Goal: Check status: Check status

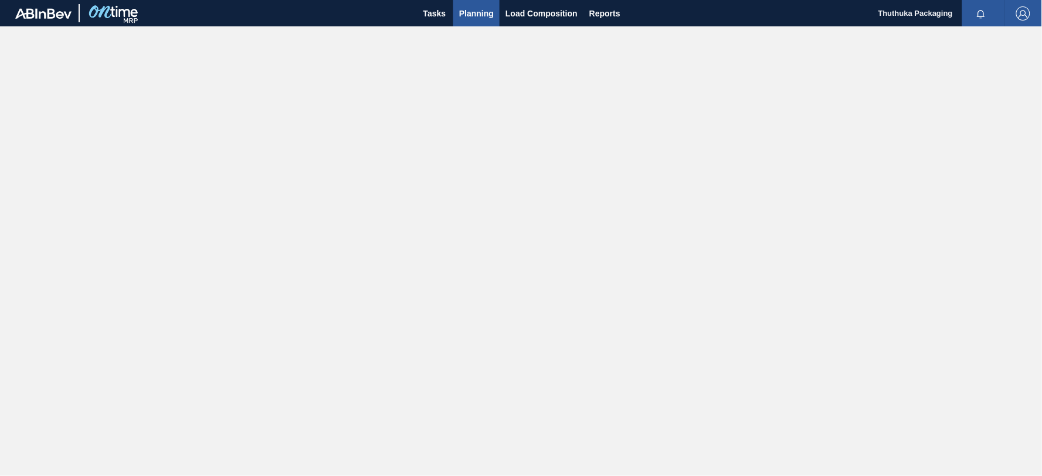
click at [475, 11] on span "Planning" at bounding box center [476, 13] width 35 height 14
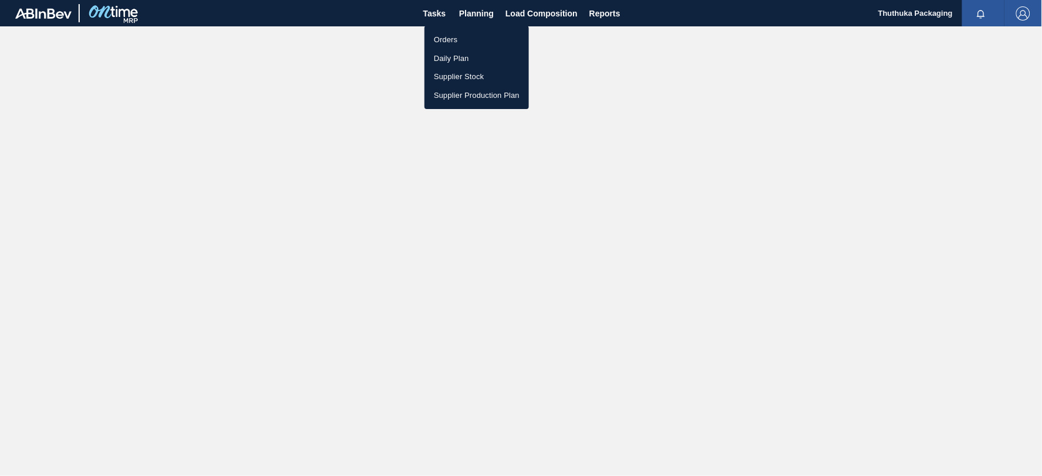
click at [458, 37] on li "Orders" at bounding box center [477, 40] width 104 height 19
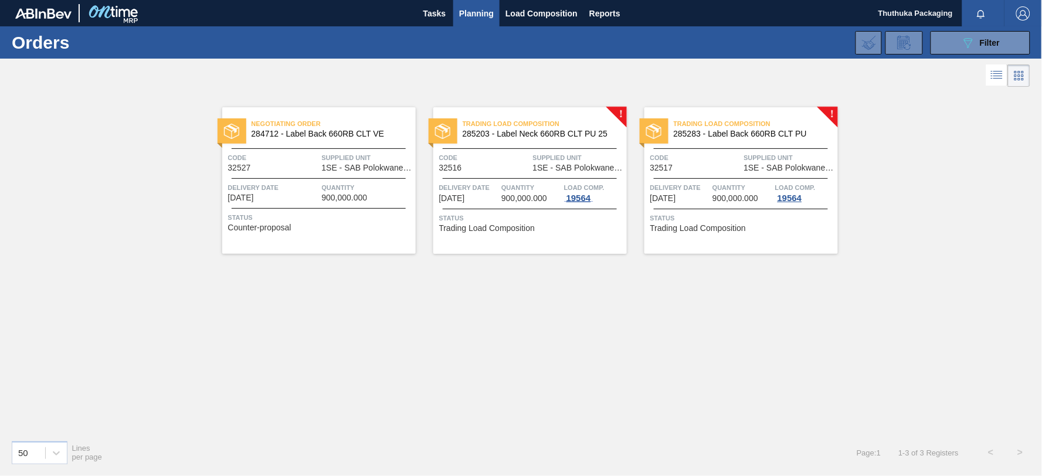
click at [581, 200] on div "19564" at bounding box center [578, 198] width 29 height 9
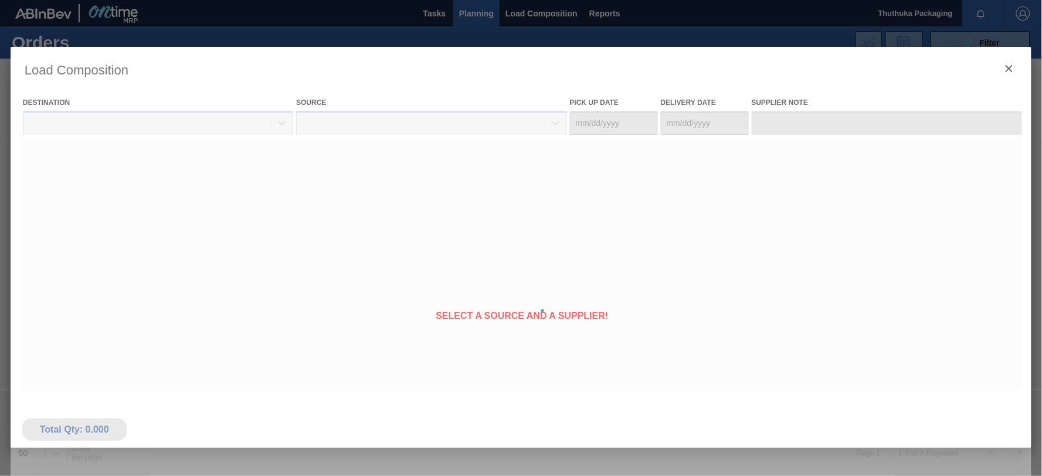
type Date "[DATE]"
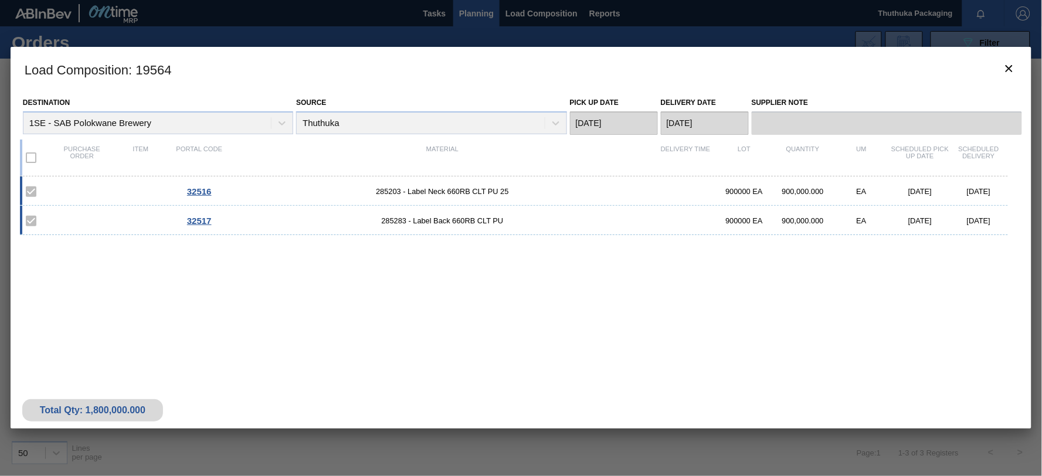
click at [208, 192] on span "32516" at bounding box center [199, 192] width 25 height 10
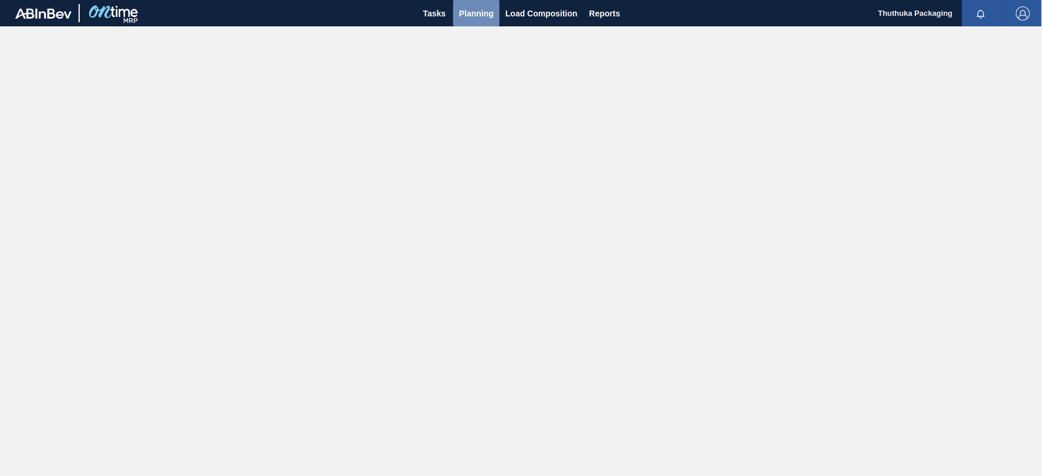
click at [489, 11] on span "Planning" at bounding box center [476, 13] width 35 height 14
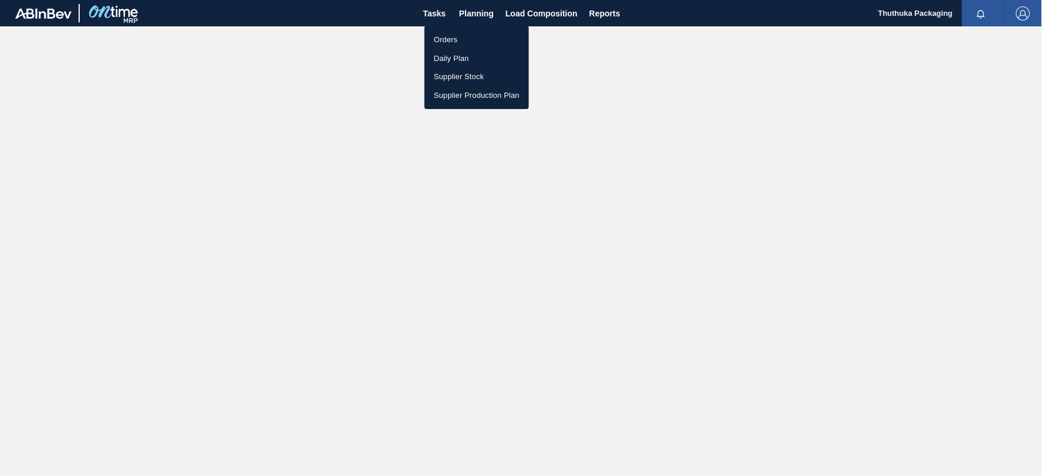
click at [452, 39] on li "Orders" at bounding box center [477, 40] width 104 height 19
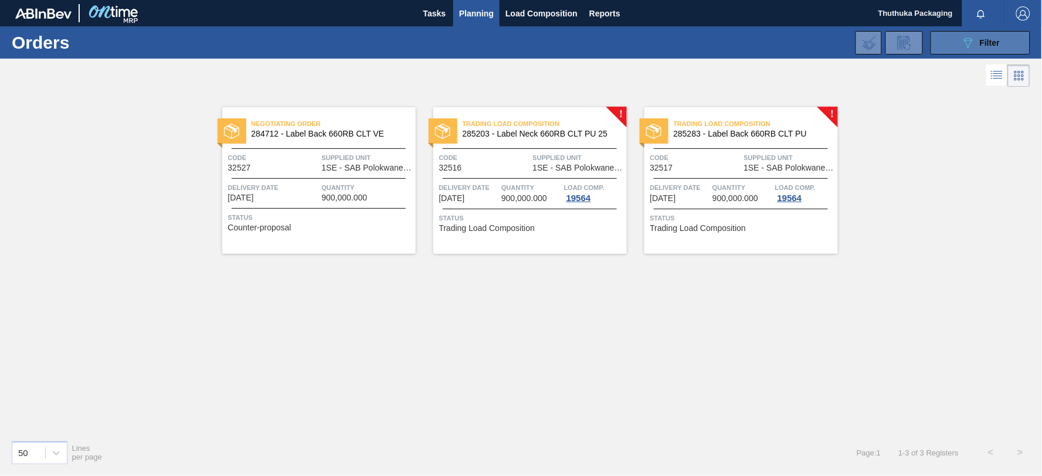
click at [946, 45] on button "089F7B8B-B2A5-4AFE-B5C0-19BA573D28AC Filter" at bounding box center [981, 42] width 100 height 23
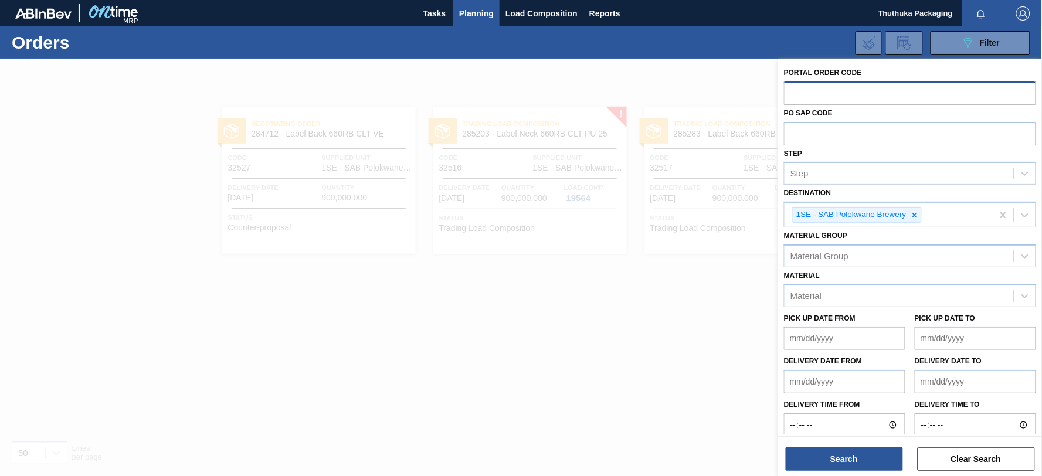
click at [804, 93] on input "text" at bounding box center [910, 93] width 252 height 22
drag, startPoint x: 804, startPoint y: 93, endPoint x: 797, endPoint y: 90, distance: 8.2
click at [797, 90] on input "text" at bounding box center [910, 93] width 252 height 22
drag, startPoint x: 800, startPoint y: 89, endPoint x: 544, endPoint y: 327, distance: 349.9
click at [544, 327] on div at bounding box center [521, 297] width 1042 height 476
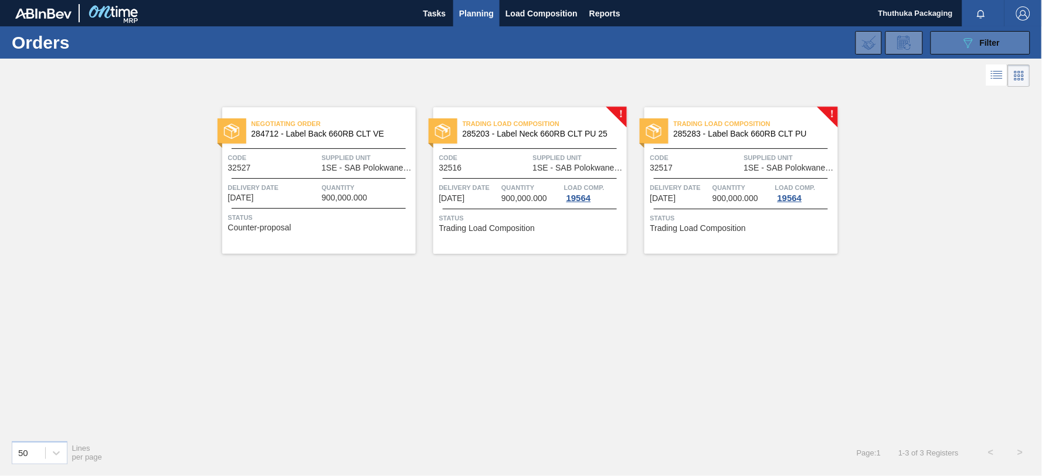
click at [959, 41] on button "089F7B8B-B2A5-4AFE-B5C0-19BA573D28AC Filter" at bounding box center [981, 42] width 100 height 23
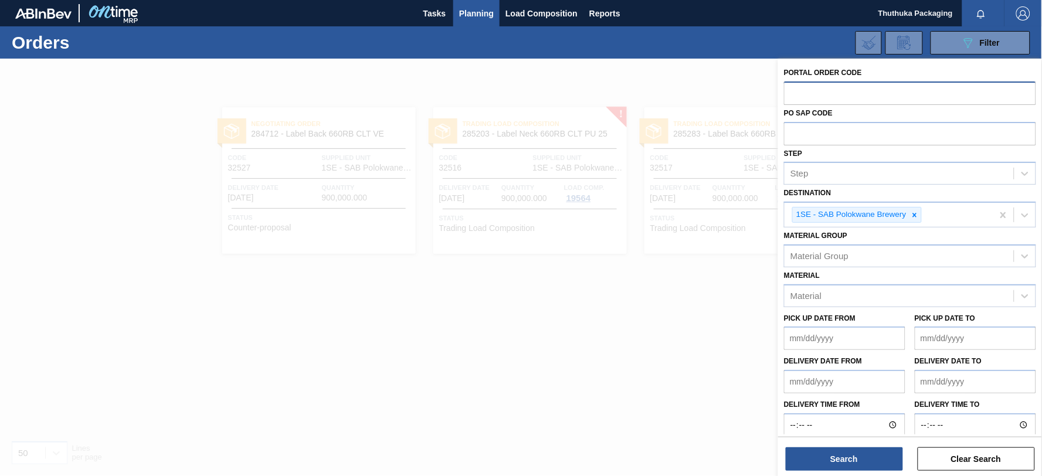
click at [807, 88] on input "text" at bounding box center [910, 93] width 252 height 22
paste input "text"
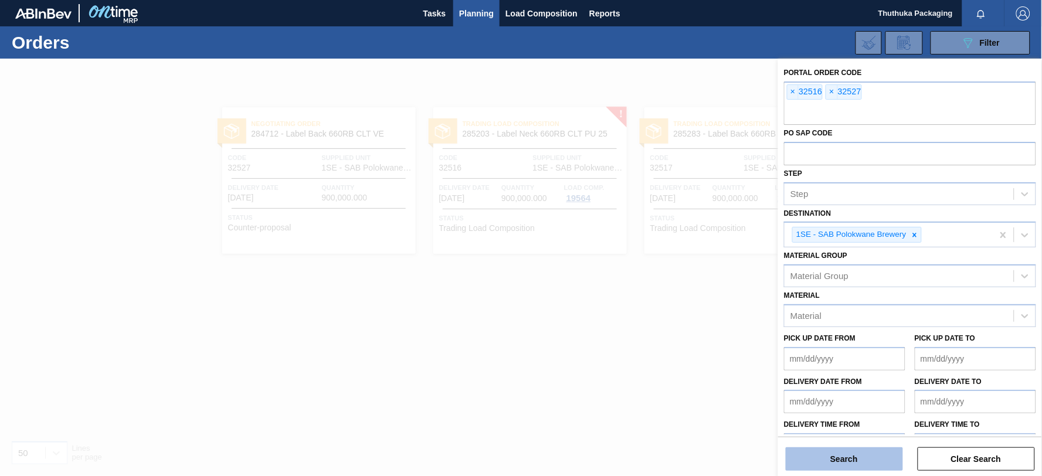
click at [838, 455] on button "Search" at bounding box center [844, 459] width 117 height 23
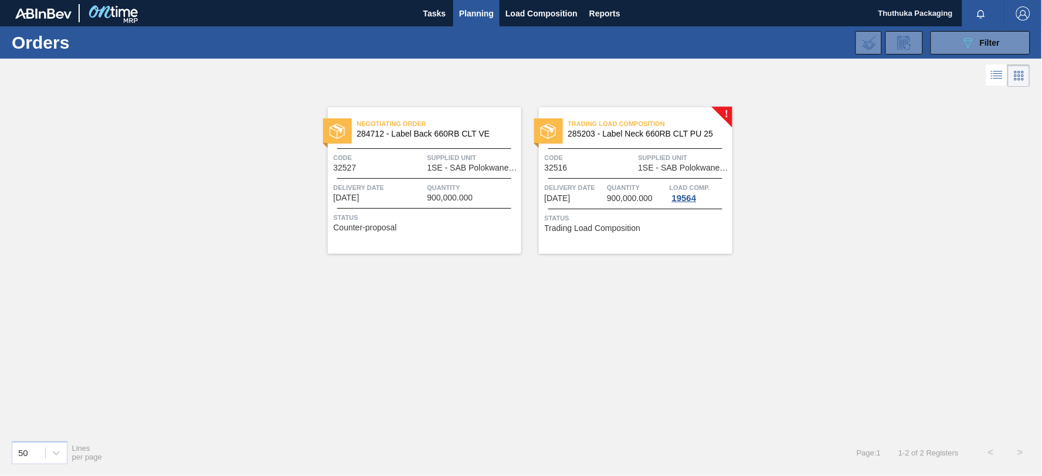
click at [459, 164] on span "1SE - SAB Polokwane Brewery" at bounding box center [473, 168] width 91 height 9
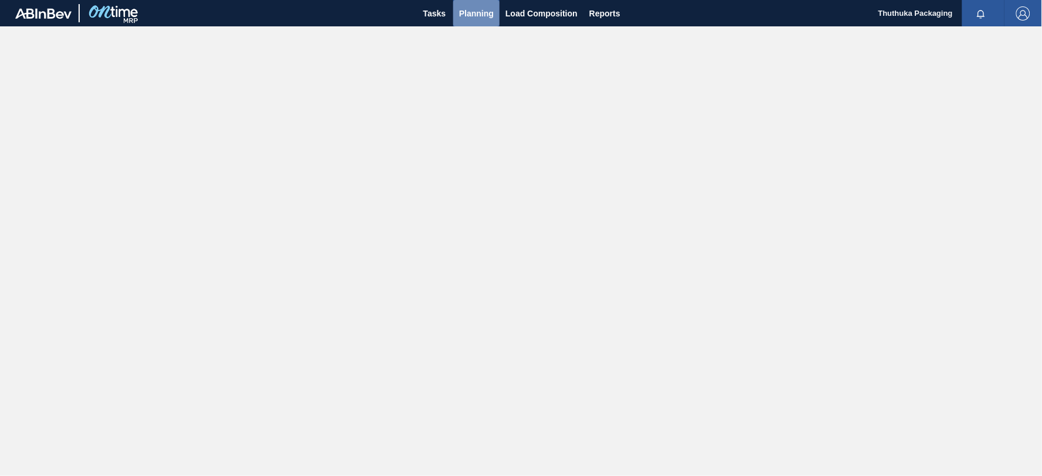
click at [480, 12] on span "Planning" at bounding box center [476, 13] width 35 height 14
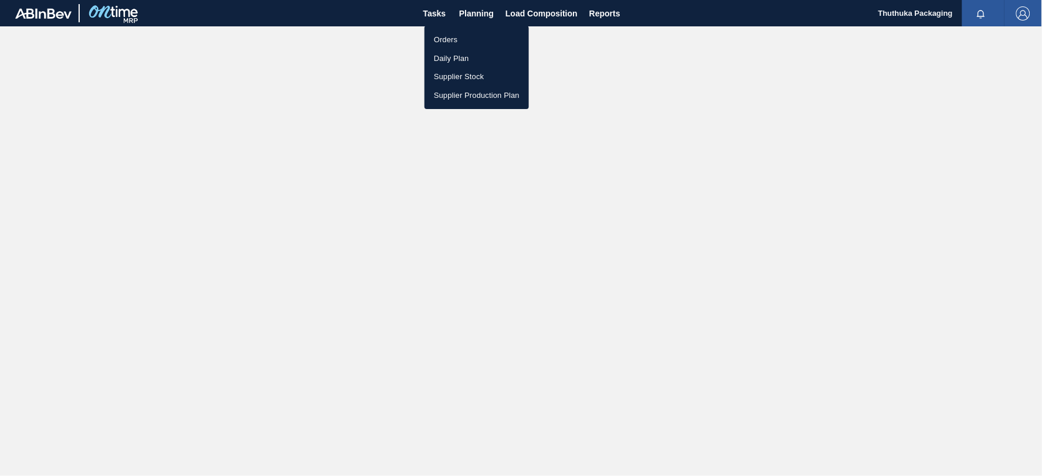
click at [507, 13] on div at bounding box center [521, 238] width 1042 height 476
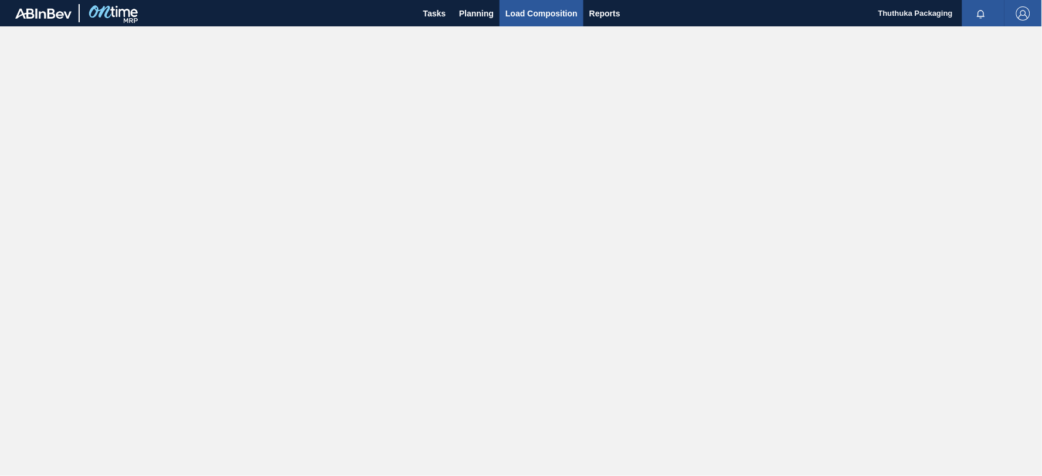
click at [515, 12] on span "Load Composition" at bounding box center [542, 13] width 72 height 14
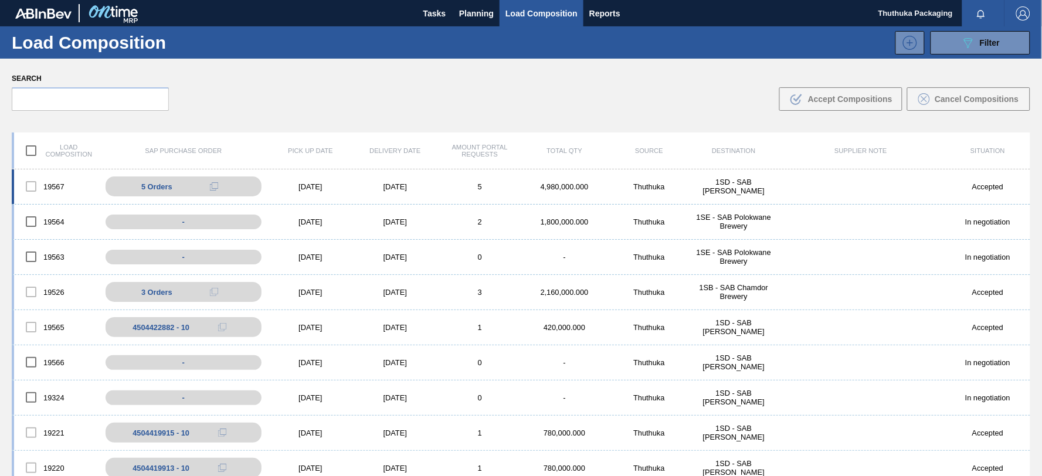
click at [665, 185] on div "Thuthuka" at bounding box center [649, 186] width 84 height 9
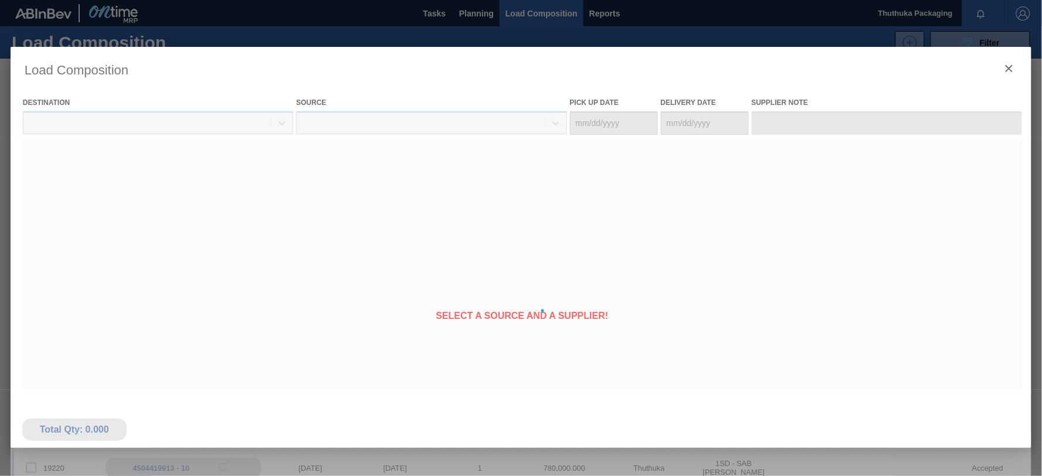
type Date "[DATE]"
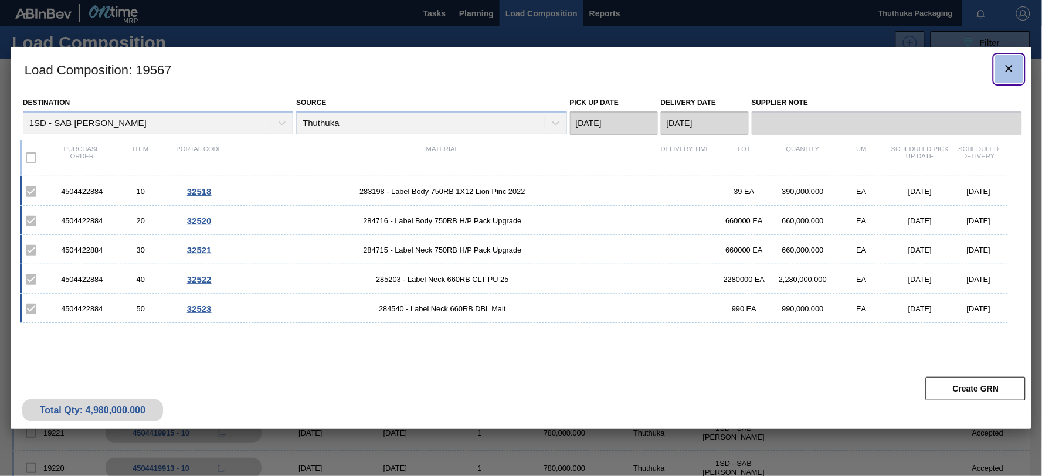
click at [1009, 66] on icon "botão de ícone" at bounding box center [1009, 69] width 14 height 14
